Goal: Task Accomplishment & Management: Manage account settings

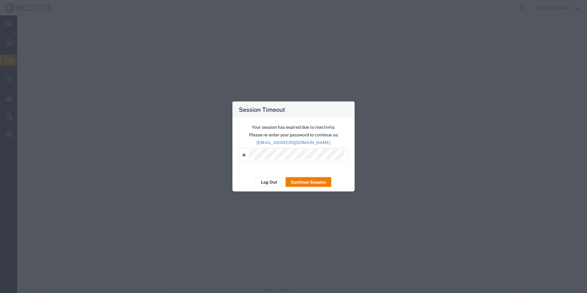
select select "CBOX"
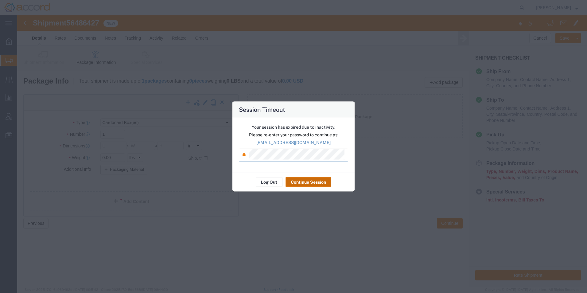
click at [310, 185] on button "Continue Session" at bounding box center [309, 182] width 46 height 10
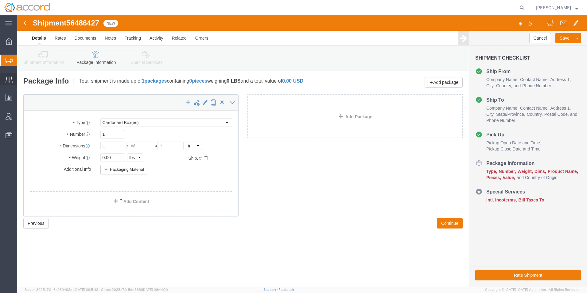
click at [6, 81] on icon at bounding box center [9, 79] width 7 height 7
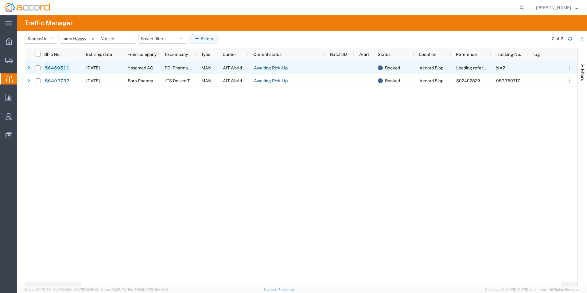
click at [55, 69] on link "56469511" at bounding box center [57, 68] width 25 height 10
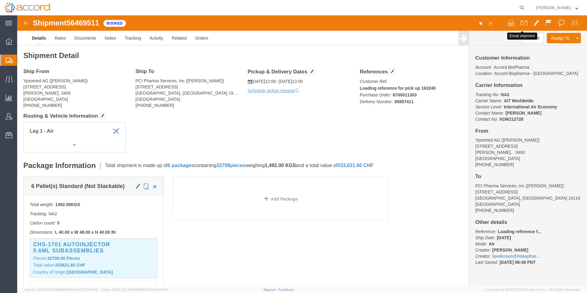
click span
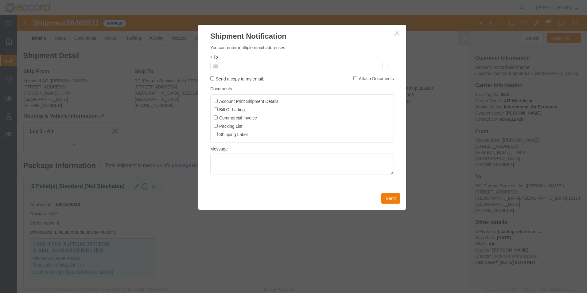
click input "text"
type input "[EMAIL_ADDRESS][DOMAIN_NAME]"
click label "Account Print Shipment Details"
click input "Account Print Shipment Details"
checkbox input "true"
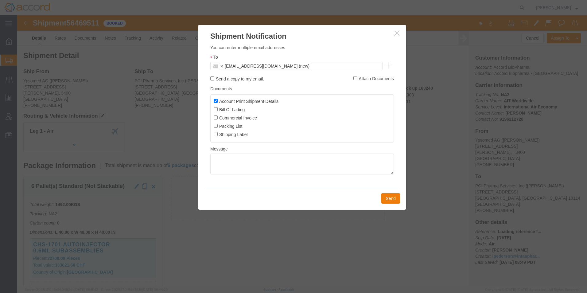
click label "Send a copy to my email."
click input "Send a copy to my email."
drag, startPoint x: 230, startPoint y: 65, endPoint x: 235, endPoint y: 67, distance: 5.1
click label "Send a copy to my email."
click input "Send a copy to my email."
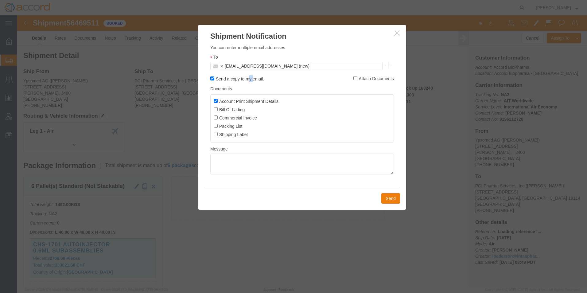
checkbox input "false"
click label "Attach Documents"
click input "Attach Documents"
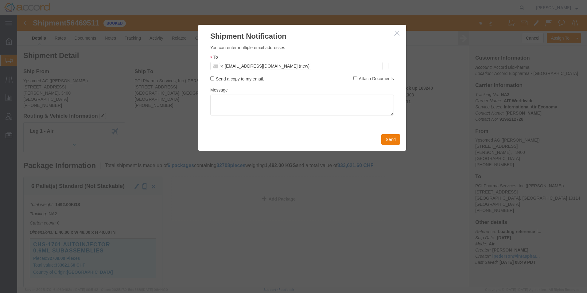
click label "Attach Documents"
click input "Attach Documents"
checkbox input "true"
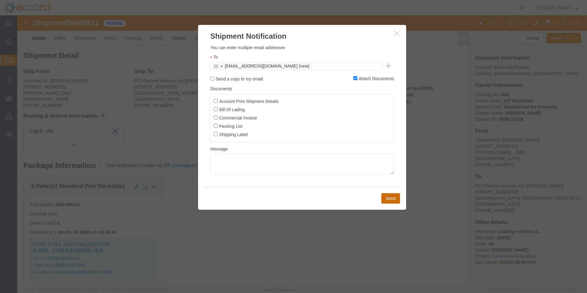
click button "Send"
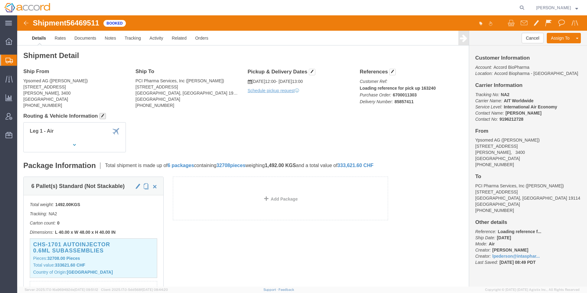
click span "button"
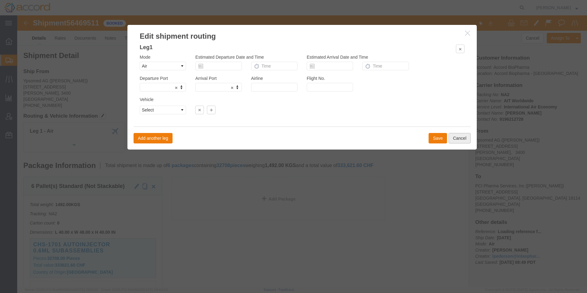
click button "Cancel"
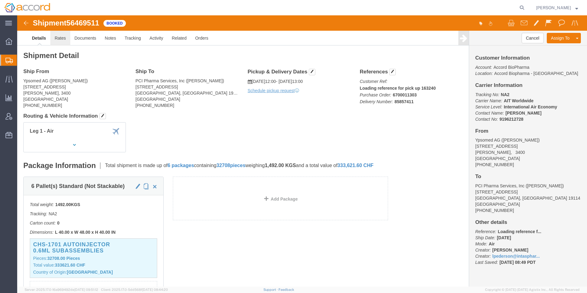
click link "Rates"
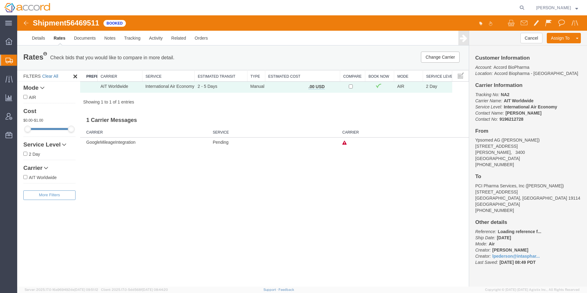
click at [52, 75] on link "Clear All" at bounding box center [50, 76] width 16 height 5
click at [443, 57] on button "Change Carrier" at bounding box center [440, 57] width 39 height 11
click at [17, 15] on div at bounding box center [17, 15] width 0 height 0
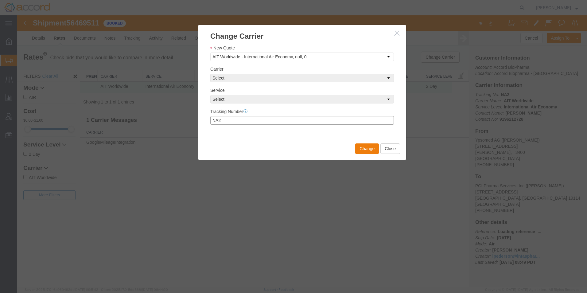
click at [251, 122] on input "NA2" at bounding box center [302, 120] width 184 height 9
click at [276, 60] on select "Select Set Carrier and Service Manually AIT Worldwide - International Air Econo…" at bounding box center [302, 57] width 184 height 9
click at [391, 150] on button "Close" at bounding box center [391, 148] width 20 height 10
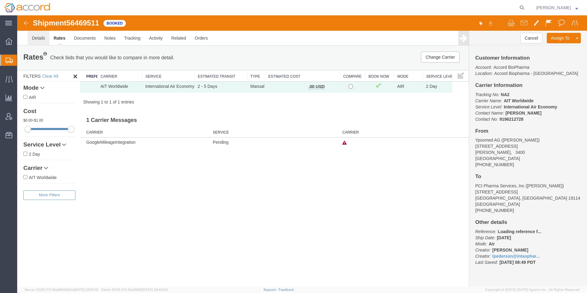
click at [42, 41] on link "Details" at bounding box center [39, 38] width 22 height 15
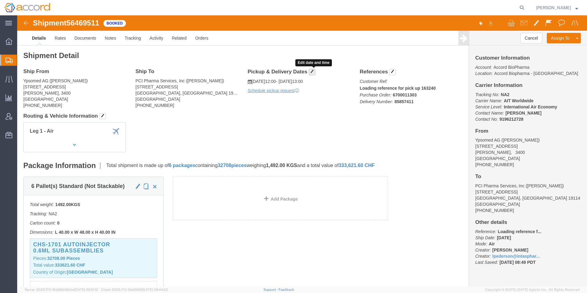
click button "button"
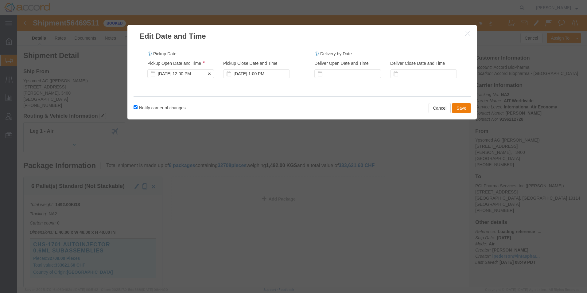
click div "[DATE] 12:00 PM"
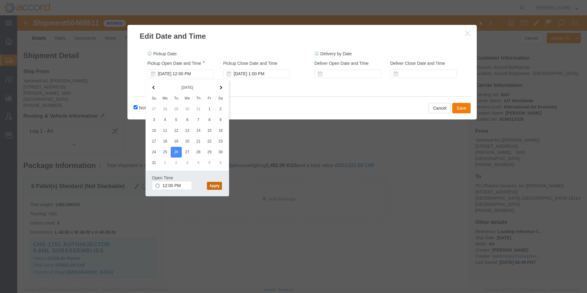
click button "Apply"
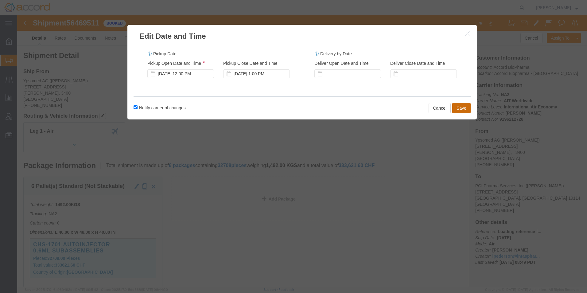
click button "Save"
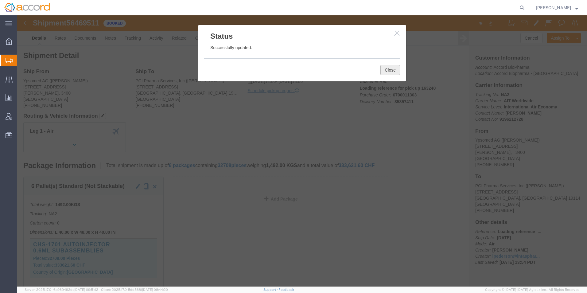
click button "Close"
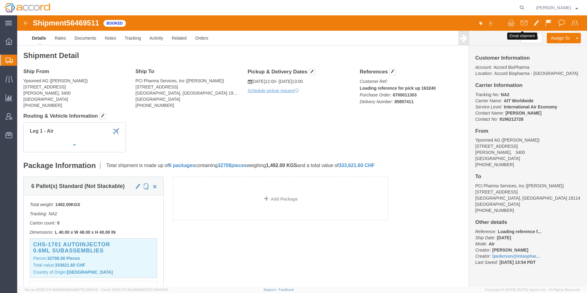
click span
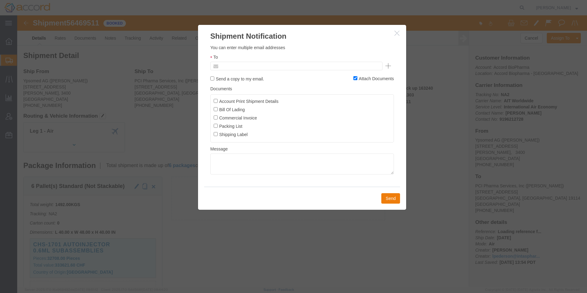
click input "text"
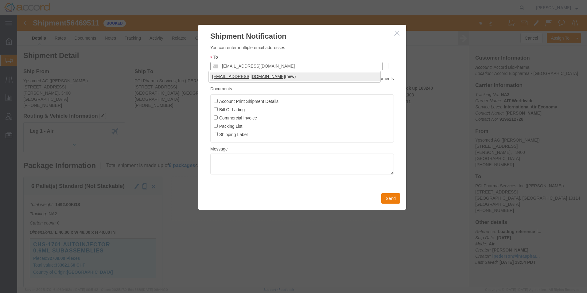
type input "[EMAIL_ADDRESS][DOMAIN_NAME]"
click button "Send"
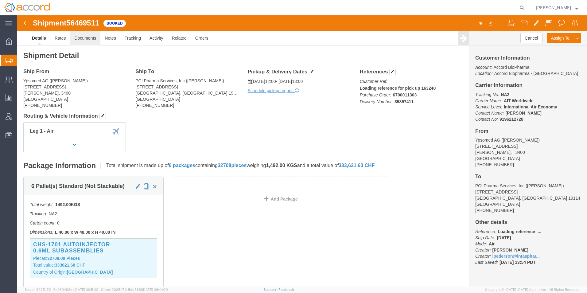
click link "Documents"
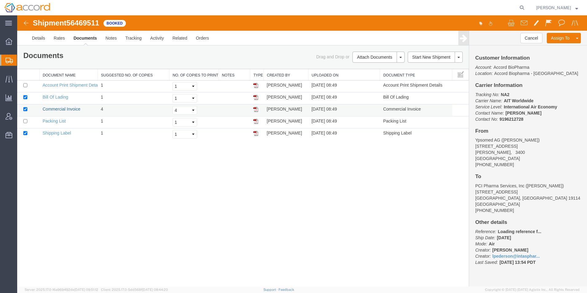
drag, startPoint x: 60, startPoint y: 110, endPoint x: 81, endPoint y: 110, distance: 21.5
click at [60, 110] on link "Commercial Invoice" at bounding box center [62, 109] width 38 height 5
click at [373, 94] on link "Regenerate Documents" at bounding box center [377, 95] width 53 height 9
click at [50, 108] on link "Commercial Invoice" at bounding box center [62, 109] width 38 height 5
click at [61, 35] on link "Rates" at bounding box center [59, 38] width 20 height 15
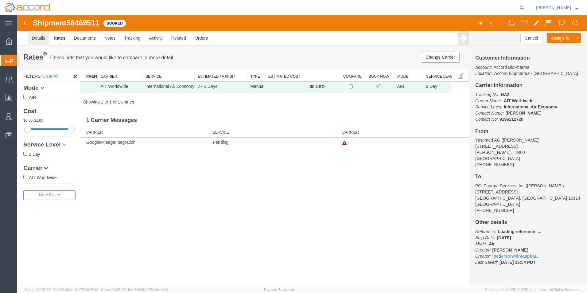
drag, startPoint x: 56, startPoint y: 56, endPoint x: 39, endPoint y: 40, distance: 22.8
click at [39, 40] on link "Details" at bounding box center [39, 38] width 22 height 15
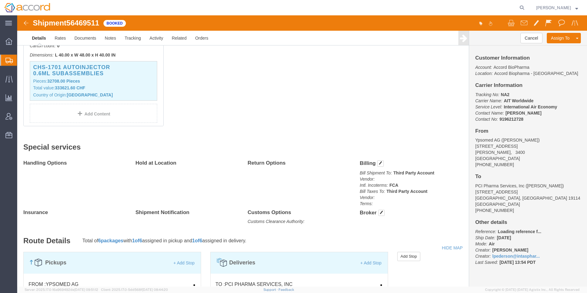
scroll to position [114, 0]
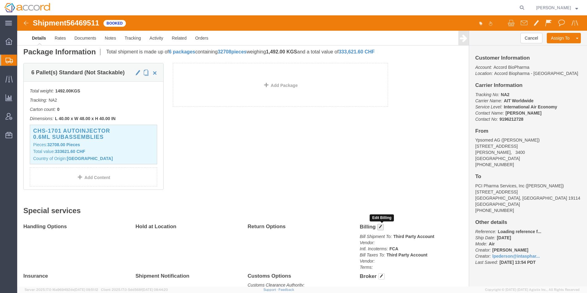
click span "button"
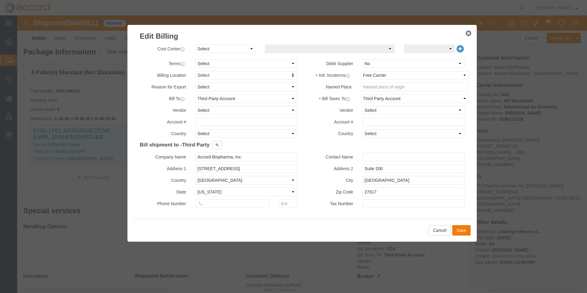
click div "Cancel Save"
click button "Save"
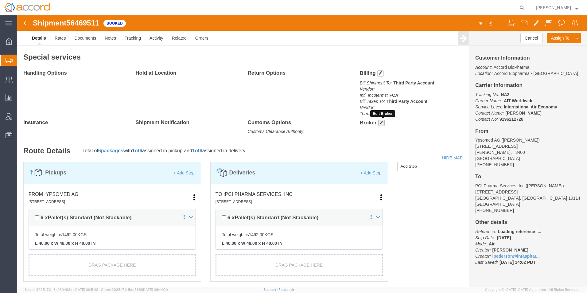
click button "button"
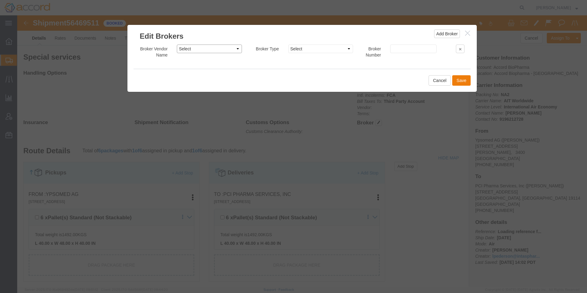
click select "Select AIT Worldwide Cardinal/[PERSON_NAME] Expeditors International FedEx Cust…"
click button "Cancel"
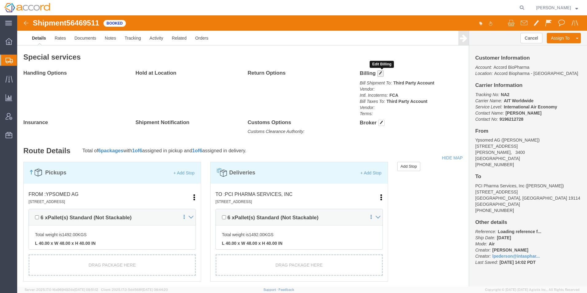
click span "button"
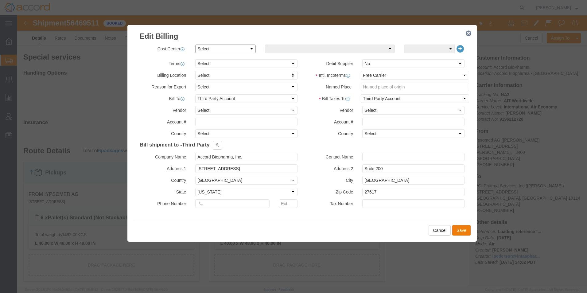
click select "Select Buyer Cost Center Department Operations Number Order Number Sales Person"
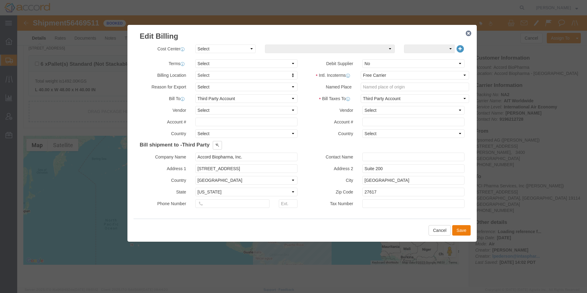
click div "Bill shipment to - Third Party Company Name Ypsomed AG Address 1 [STREET_ADDRES…"
click button "Cancel"
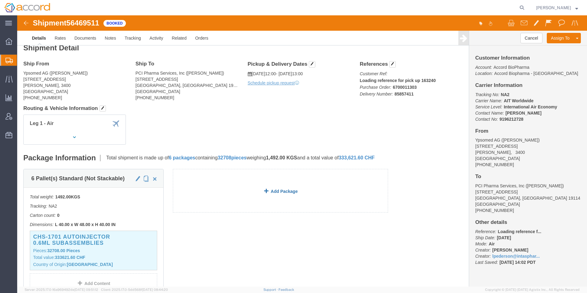
scroll to position [0, 0]
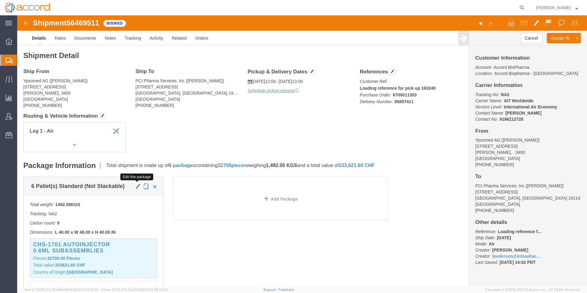
click span "button"
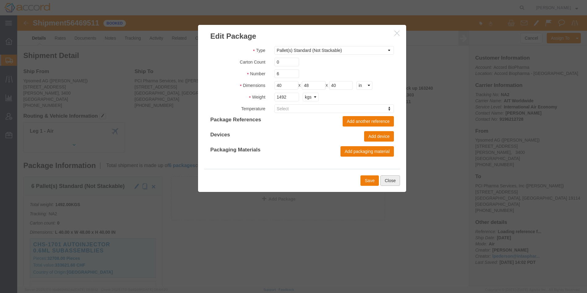
click button "Close"
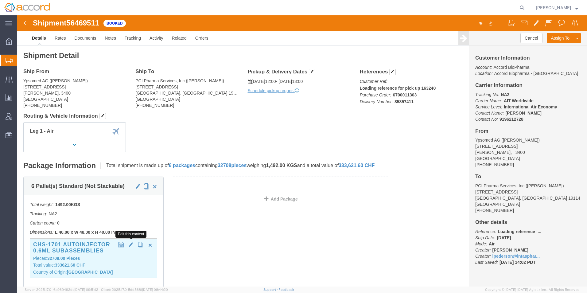
click span "button"
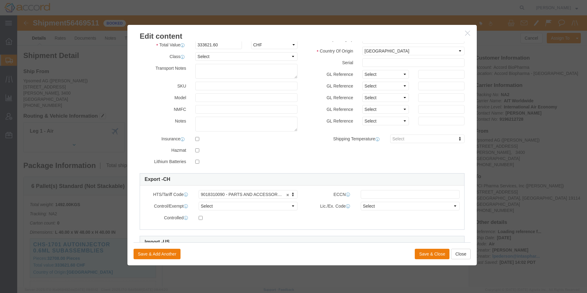
scroll to position [93, 0]
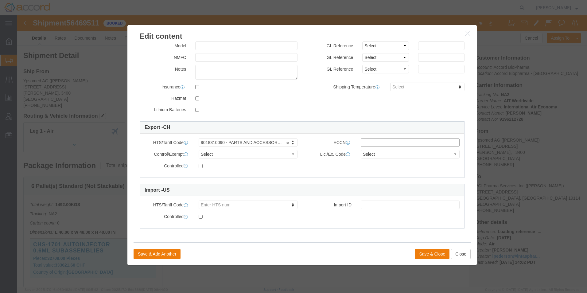
click input "text"
type input "EAR99"
click button "Save & Close"
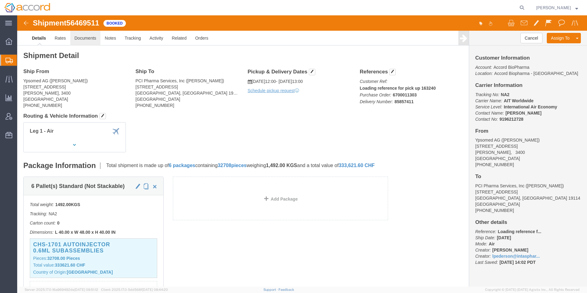
click link "Documents"
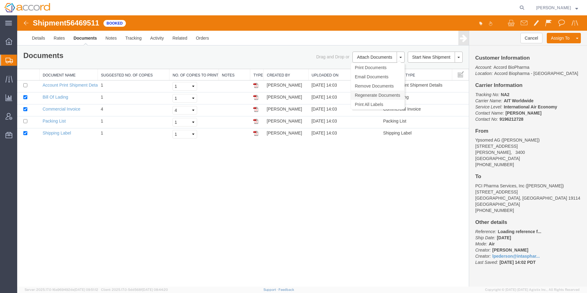
click at [377, 96] on link "Regenerate Documents" at bounding box center [377, 95] width 53 height 9
click at [65, 110] on link "Commercial Invoice" at bounding box center [62, 109] width 38 height 5
click at [6, 81] on icon at bounding box center [9, 79] width 7 height 7
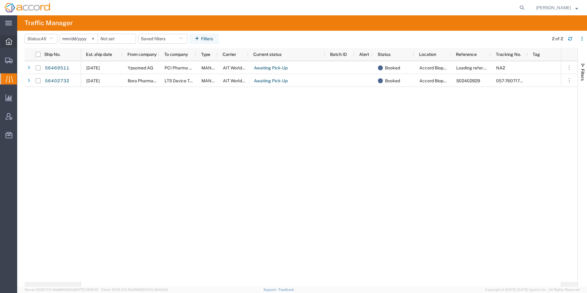
click at [5, 41] on div at bounding box center [8, 41] width 17 height 12
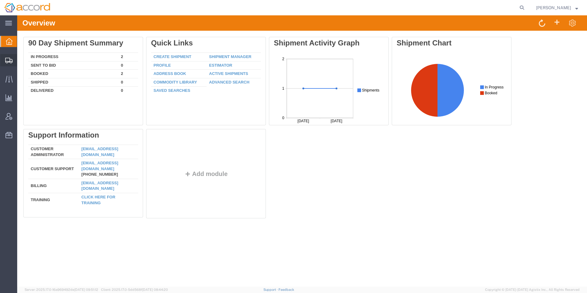
click at [21, 60] on span "Shipments" at bounding box center [19, 60] width 4 height 12
